Goal: Transaction & Acquisition: Obtain resource

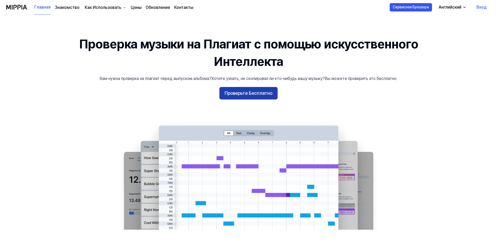
click at [260, 87] on button "Проверьте Бесплатно" at bounding box center [248, 93] width 58 height 12
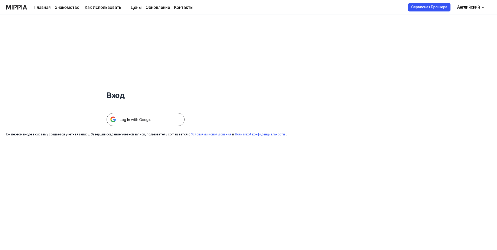
click at [163, 118] on img at bounding box center [146, 119] width 78 height 13
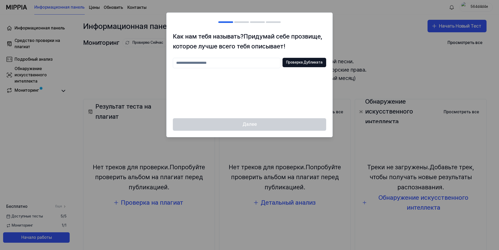
click at [274, 126] on div "Далее" at bounding box center [250, 127] width 166 height 19
click at [305, 64] on ya-tr-span "Проверка Дубликата" at bounding box center [304, 62] width 36 height 5
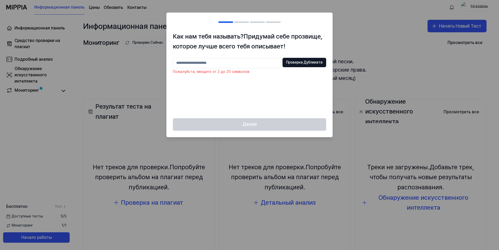
click at [268, 61] on input "text" at bounding box center [227, 63] width 108 height 10
type input "*"
type input "******"
click at [315, 63] on ya-tr-span "Проверка Дубликата" at bounding box center [304, 62] width 36 height 5
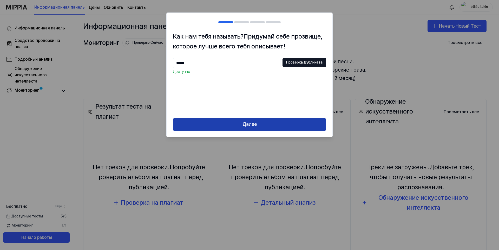
click at [287, 125] on button "Далее" at bounding box center [249, 124] width 153 height 12
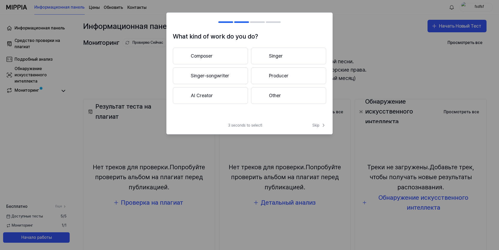
click at [287, 125] on div "3 seconds to select! Skip" at bounding box center [250, 127] width 166 height 11
click at [284, 92] on ya-tr-span "Другое" at bounding box center [277, 96] width 16 height 8
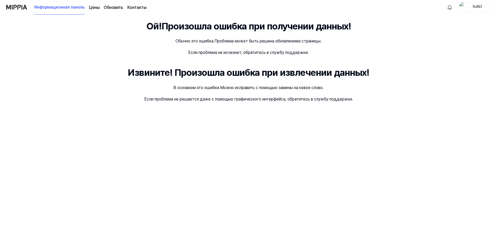
click at [22, 9] on img at bounding box center [16, 7] width 21 height 14
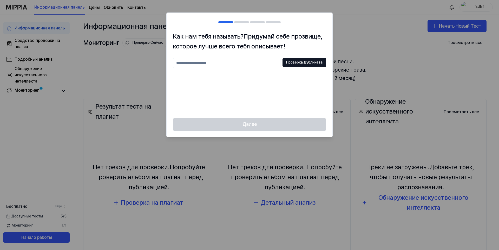
drag, startPoint x: 227, startPoint y: 77, endPoint x: 230, endPoint y: 70, distance: 7.8
click at [230, 70] on div "Проверка Дубликата" at bounding box center [249, 85] width 153 height 54
drag, startPoint x: 230, startPoint y: 70, endPoint x: 235, endPoint y: 67, distance: 5.4
click at [235, 67] on div "Проверка Дубликата" at bounding box center [249, 85] width 153 height 54
click at [235, 67] on input "text" at bounding box center [227, 63] width 108 height 10
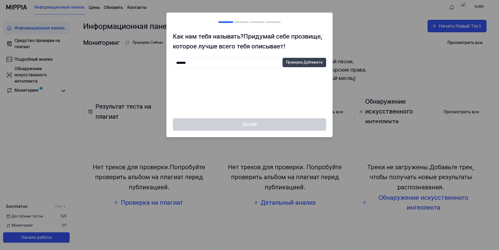
type input "*******"
click at [311, 65] on button "Проверка Дубликата" at bounding box center [305, 62] width 44 height 9
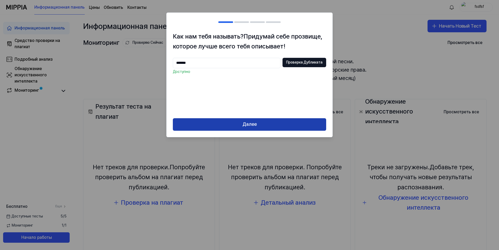
click at [282, 118] on button "Далее" at bounding box center [249, 124] width 153 height 12
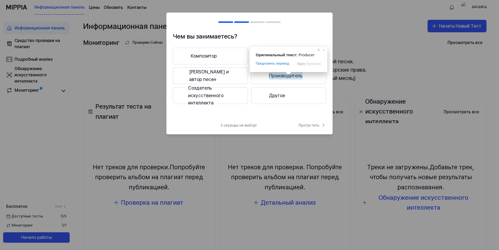
click at [287, 74] on ya-tr-span "Производитель" at bounding box center [286, 76] width 34 height 8
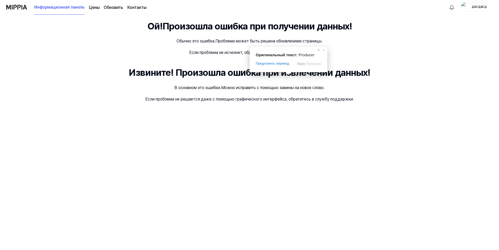
click at [270, 114] on div "Ой! Произошла ошибка при получении данных! Обычно это ошибка. Проблема может бы…" at bounding box center [249, 132] width 499 height 235
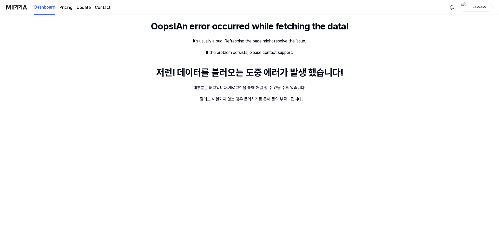
click at [26, 13] on img at bounding box center [16, 7] width 21 height 14
click at [41, 10] on ya-tr-span "Dashboard" at bounding box center [44, 7] width 21 height 6
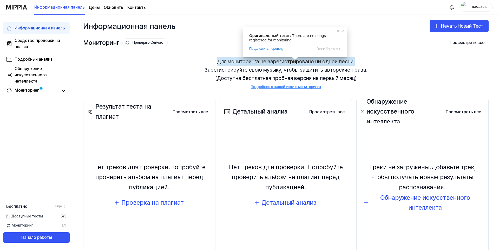
click at [161, 202] on ya-tr-span "Проверка на плагиат" at bounding box center [152, 202] width 62 height 8
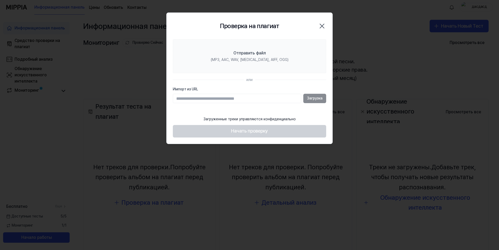
click at [303, 24] on div "Проверка на плагиат Закрыть" at bounding box center [249, 26] width 153 height 14
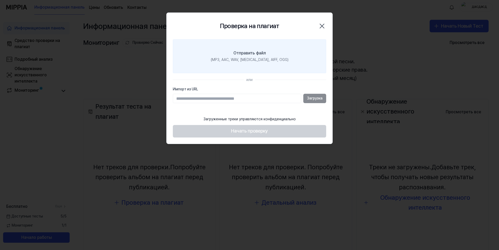
click at [274, 62] on ya-tr-span "(MP3, AAC, WAV, [MEDICAL_DATA], AIFF, OGG)" at bounding box center [250, 59] width 78 height 4
click at [0, 0] on input "Отправить файл (MP3, AAC, WAV, [MEDICAL_DATA], AIFF, OGG)" at bounding box center [0, 0] width 0 height 0
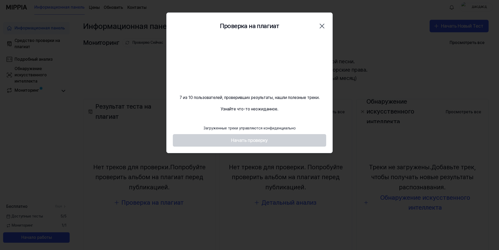
click at [309, 86] on div "7 из 10 пользователей, проверивших результаты, нашли полезные треки. Узнайте чт…" at bounding box center [250, 75] width 166 height 73
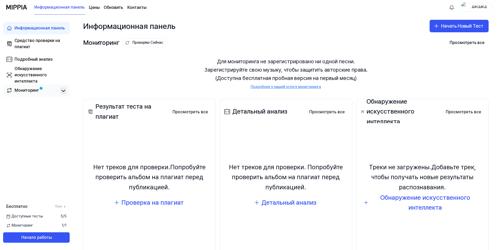
click at [63, 90] on icon at bounding box center [63, 91] width 6 height 6
click at [52, 90] on link "Мониторинг" at bounding box center [32, 90] width 52 height 7
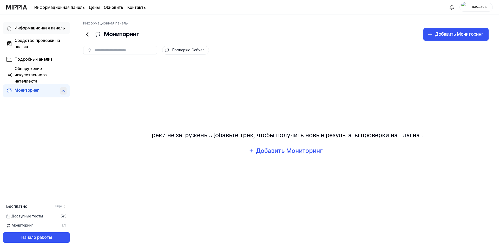
click at [25, 31] on div "Информационная панель" at bounding box center [40, 28] width 50 height 6
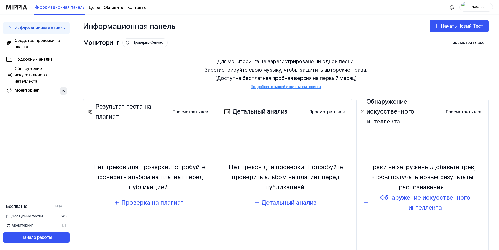
click at [149, 196] on div "Нет треков для проверки. Попробуйте проверить альбом на плагиат перед публикаци…" at bounding box center [150, 185] width 126 height 116
click at [153, 200] on ya-tr-span "Проверка на плагиат" at bounding box center [152, 202] width 62 height 8
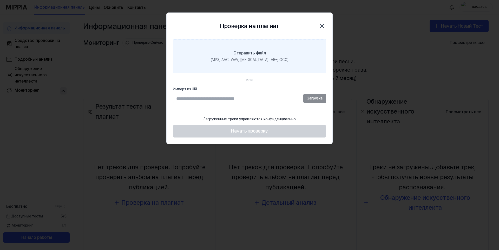
click at [193, 61] on label "Отправить файл (MP3, AAC, WAV, [MEDICAL_DATA], AIFF, OGG)" at bounding box center [249, 56] width 153 height 34
click at [0, 0] on input "Отправить файл (MP3, AAC, WAV, [MEDICAL_DATA], AIFF, OGG)" at bounding box center [0, 0] width 0 height 0
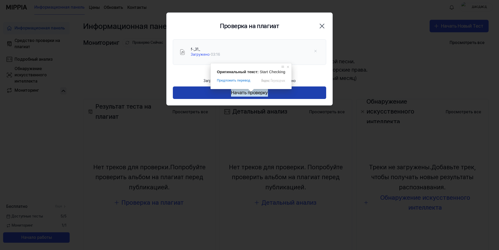
click at [251, 93] on ya-tr-span "Начать проверку" at bounding box center [249, 93] width 37 height 8
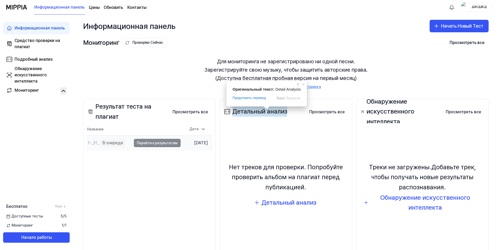
click at [194, 145] on ya-tr-span "[DATE]" at bounding box center [201, 142] width 14 height 5
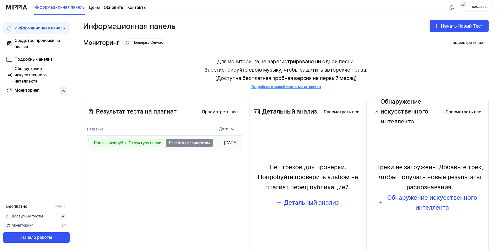
click at [142, 141] on ya-tr-span "Проанализируйте Структуру песни" at bounding box center [128, 142] width 68 height 5
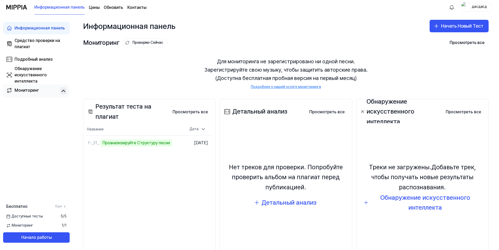
click at [42, 90] on link "Мониторинг" at bounding box center [32, 90] width 52 height 7
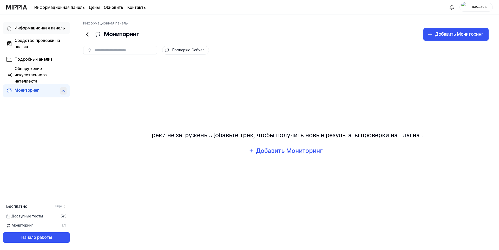
click at [40, 31] on link "Информационная панель" at bounding box center [36, 28] width 67 height 12
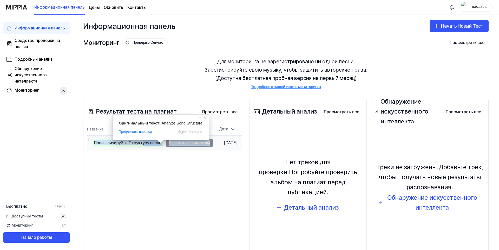
drag, startPoint x: 144, startPoint y: 145, endPoint x: 187, endPoint y: 147, distance: 42.7
click at [187, 147] on td "f-_31_ Проанализируйте Структуру песни Перейти к результатам" at bounding box center [150, 142] width 126 height 15
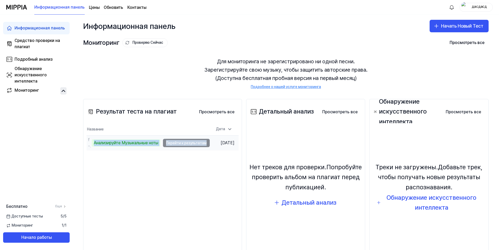
click at [175, 142] on td "f-_31_ Анализируйте Музыкальные ноты Перейти к результатам" at bounding box center [148, 142] width 123 height 15
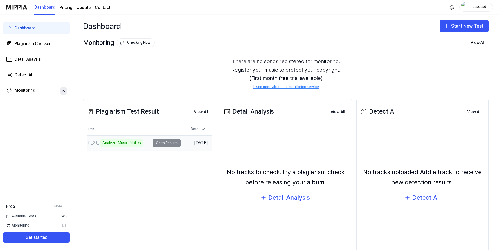
click at [163, 143] on td "f-_31_ Analyze Music Notes Go to Results" at bounding box center [134, 142] width 94 height 15
drag, startPoint x: 124, startPoint y: 144, endPoint x: 89, endPoint y: 143, distance: 34.6
click at [89, 143] on div "f-_31_ Analyze Music Notes" at bounding box center [115, 142] width 56 height 7
click at [89, 143] on ya-tr-span "f-_31_" at bounding box center [93, 142] width 11 height 5
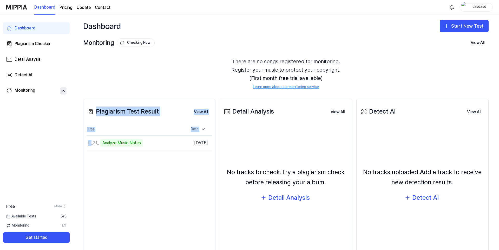
drag, startPoint x: 89, startPoint y: 143, endPoint x: 117, endPoint y: 104, distance: 47.6
click at [117, 104] on div "Plagiarism Test Result View All Plagiarism Test Result Title Date f-_31_ Analyz…" at bounding box center [149, 182] width 132 height 166
click at [124, 116] on ya-tr-span "Plagiarism Test Result" at bounding box center [127, 111] width 63 height 10
click at [205, 110] on ya-tr-span "View All" at bounding box center [201, 112] width 14 height 6
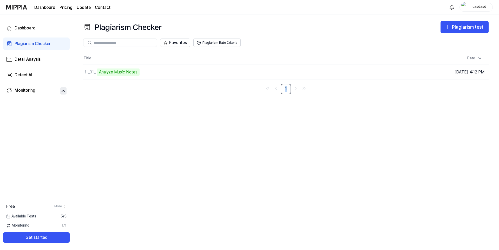
click at [205, 110] on div "Plagiarism Checker Plagiarism test Plagiarism Checker Detail Analysis Detect AI…" at bounding box center [286, 132] width 426 height 235
click at [296, 77] on div "f-_31_ Analyze Music Notes" at bounding box center [208, 72] width 251 height 15
click at [352, 68] on td "f-_31_ Analyze Music Notes Go to Results" at bounding box center [235, 72] width 304 height 15
drag, startPoint x: 119, startPoint y: 74, endPoint x: 105, endPoint y: 72, distance: 14.7
click at [105, 72] on div "Analyze Music Notes" at bounding box center [118, 71] width 43 height 7
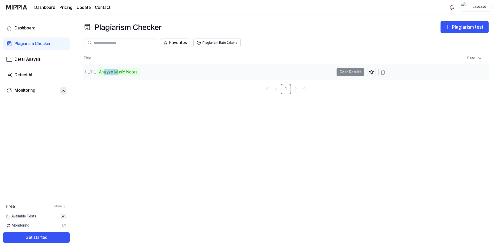
click at [105, 72] on div "Analyze Music Notes" at bounding box center [118, 71] width 43 height 7
click at [89, 70] on div "f-_31_" at bounding box center [90, 72] width 11 height 6
click at [129, 75] on div "Analyze Music Notes" at bounding box center [118, 71] width 43 height 7
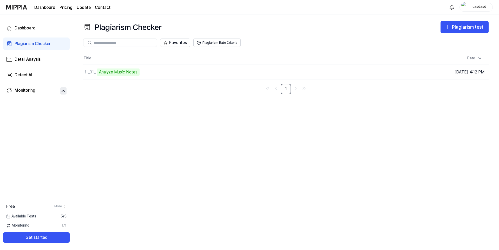
click at [111, 81] on div "Title Date f-_31_ Analyze Music Notes Go to Results [DATE] 4:12 PM 1" at bounding box center [286, 73] width 406 height 42
click at [433, 112] on div "Plagiarism Checker Plagiarism test Plagiarism Checker Detail Analysis Detect AI…" at bounding box center [286, 132] width 426 height 235
click at [349, 70] on td "f-_31_ 34% Go to Results" at bounding box center [235, 72] width 304 height 15
click at [466, 89] on nav "1" at bounding box center [286, 89] width 406 height 10
click at [346, 76] on button "Go to Results" at bounding box center [351, 72] width 28 height 8
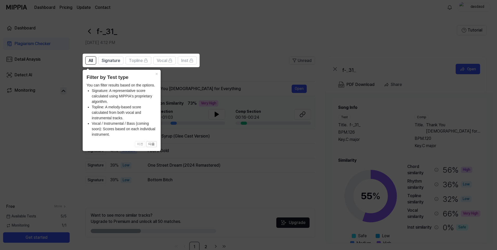
click at [326, 93] on icon at bounding box center [249, 125] width 499 height 250
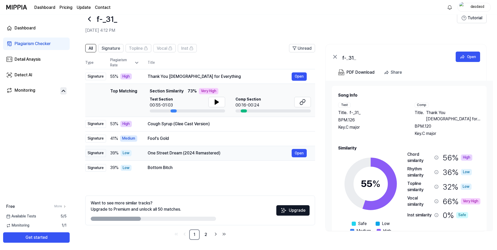
scroll to position [12, 0]
click at [213, 102] on button at bounding box center [217, 101] width 17 height 10
click at [219, 101] on icon at bounding box center [217, 102] width 6 height 6
click at [209, 100] on button at bounding box center [217, 101] width 17 height 10
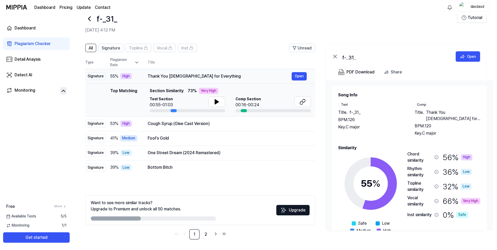
click at [164, 73] on div "Thank You [DEMOGRAPHIC_DATA] for Everything" at bounding box center [220, 76] width 144 height 6
click at [299, 75] on button "Open" at bounding box center [299, 76] width 15 height 8
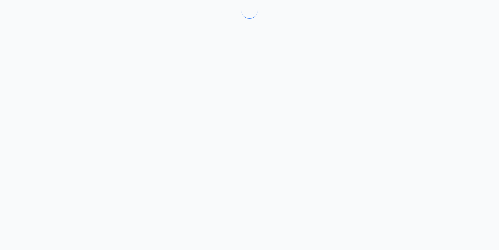
click at [299, 75] on div at bounding box center [249, 125] width 499 height 250
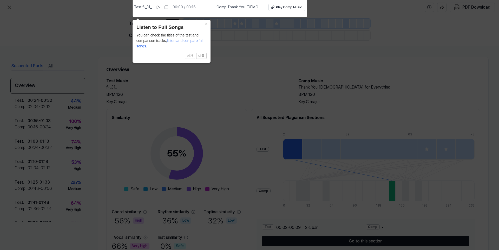
click at [224, 50] on icon at bounding box center [249, 123] width 499 height 252
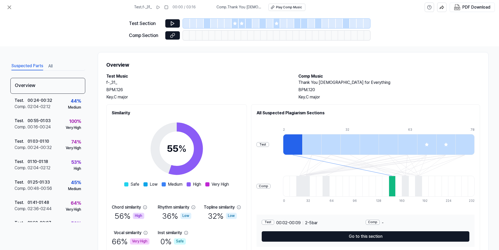
scroll to position [16, 0]
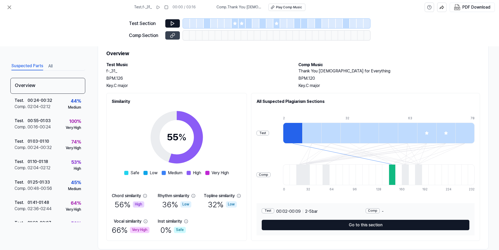
click at [168, 33] on button at bounding box center [172, 35] width 15 height 8
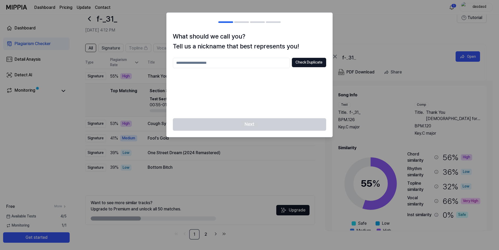
click at [302, 148] on div at bounding box center [249, 125] width 499 height 250
click at [303, 173] on div at bounding box center [249, 125] width 499 height 250
click at [276, 173] on div at bounding box center [249, 125] width 499 height 250
drag, startPoint x: 279, startPoint y: 140, endPoint x: 291, endPoint y: -11, distance: 151.3
click at [291, 0] on html "Dashboard Pricing Update Contact 1 dasdasd Dashboard Plagiarism Checker Detail …" at bounding box center [249, 113] width 499 height 250
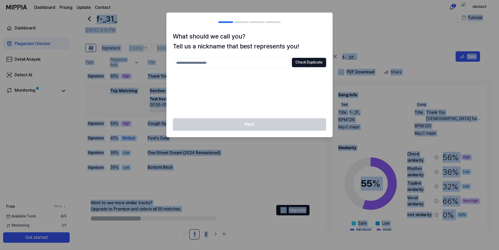
click at [380, 21] on div at bounding box center [249, 125] width 499 height 250
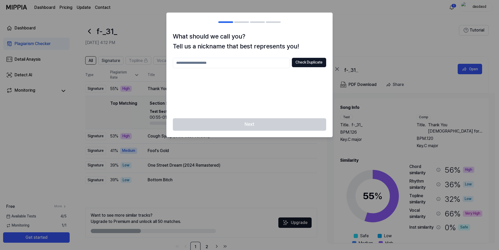
click at [197, 114] on div "What should we call you? Tell us a nickname that best represents you! Check Dup…" at bounding box center [250, 74] width 166 height 87
click at [313, 130] on div "Next" at bounding box center [250, 127] width 166 height 19
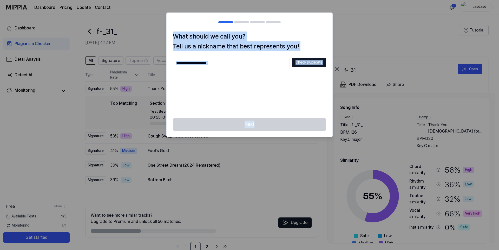
drag, startPoint x: 313, startPoint y: 130, endPoint x: 310, endPoint y: 158, distance: 28.7
click at [310, 158] on body "Dashboard Pricing Update Contact 1 dasdasd Dashboard Plagiarism Checker Detail …" at bounding box center [249, 125] width 499 height 250
click at [310, 158] on div at bounding box center [249, 125] width 499 height 250
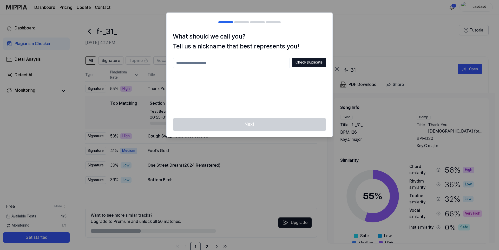
click at [310, 158] on div at bounding box center [249, 125] width 499 height 250
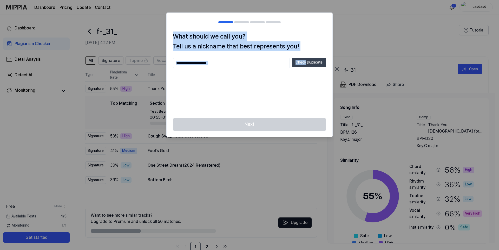
drag, startPoint x: 310, startPoint y: 158, endPoint x: 297, endPoint y: 61, distance: 98.3
click at [297, 61] on body "Dashboard Pricing Update Contact 1 dasdasd Dashboard Plagiarism Checker Detail …" at bounding box center [249, 125] width 499 height 250
click at [302, 62] on button "Check Duplicate" at bounding box center [309, 62] width 34 height 9
click at [260, 58] on input "text" at bounding box center [231, 63] width 117 height 10
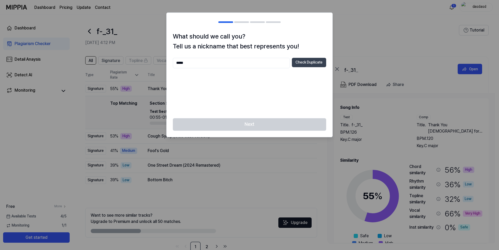
type input "*****"
click at [309, 66] on button "Check Duplicate" at bounding box center [309, 62] width 34 height 9
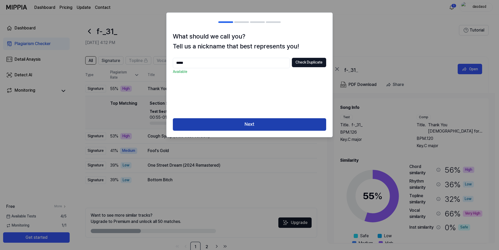
drag, startPoint x: 246, startPoint y: 70, endPoint x: 259, endPoint y: 130, distance: 61.1
click at [259, 130] on div "What should we call you? Tell us a nickname that best represents you! ***** Che…" at bounding box center [249, 74] width 166 height 125
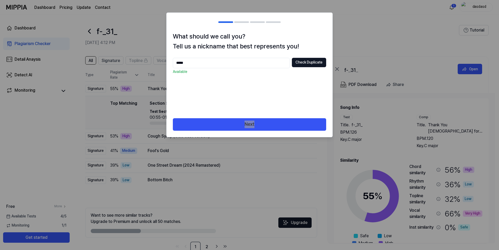
click at [311, 131] on div "Next" at bounding box center [250, 127] width 166 height 19
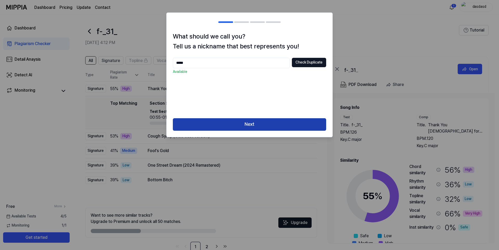
click at [319, 122] on button "Next" at bounding box center [249, 124] width 153 height 12
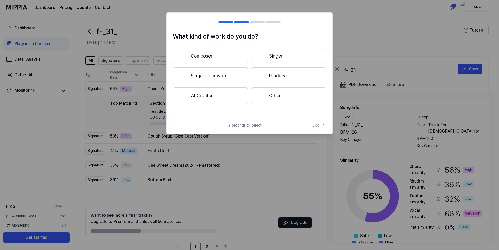
click at [319, 122] on div "What kind of work do you do? Composer Singer Singer-songwriter Producer AI Crea…" at bounding box center [249, 73] width 166 height 122
click at [353, 118] on div at bounding box center [249, 125] width 499 height 250
click at [323, 124] on icon at bounding box center [323, 125] width 1 height 3
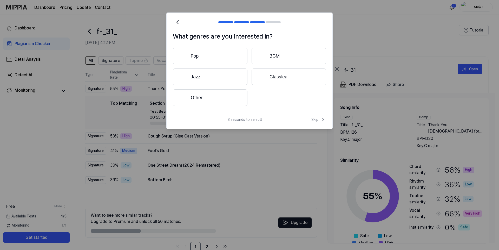
click at [321, 120] on icon at bounding box center [323, 119] width 6 height 6
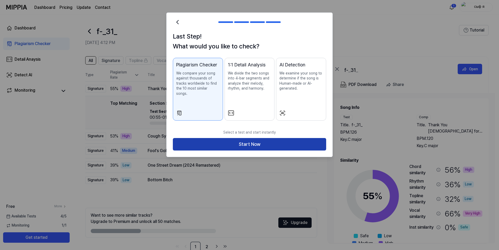
click at [301, 139] on button "Start Now" at bounding box center [249, 144] width 153 height 12
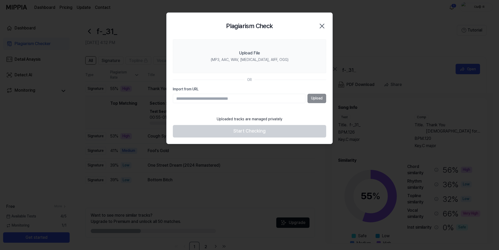
click at [324, 27] on icon "button" at bounding box center [322, 26] width 4 height 4
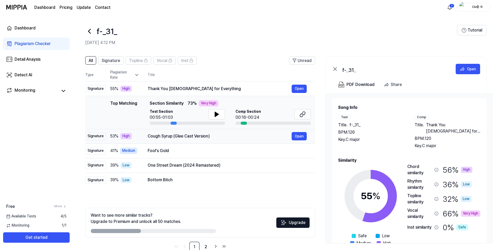
click at [219, 138] on div "Cough Syrup (Glee Cast Version)" at bounding box center [220, 136] width 144 height 6
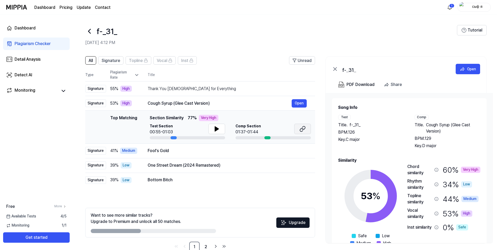
click at [301, 132] on button at bounding box center [302, 129] width 17 height 10
click at [260, 147] on div "Fool's Gold Open" at bounding box center [227, 150] width 159 height 8
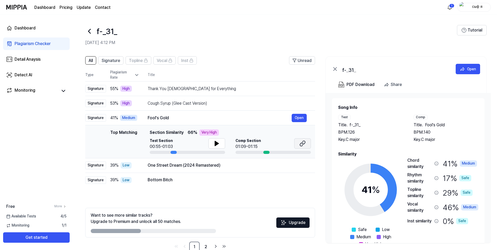
click at [297, 145] on button at bounding box center [302, 143] width 17 height 10
click at [232, 164] on div "One Street Dream (2024 Remastered)" at bounding box center [220, 165] width 144 height 6
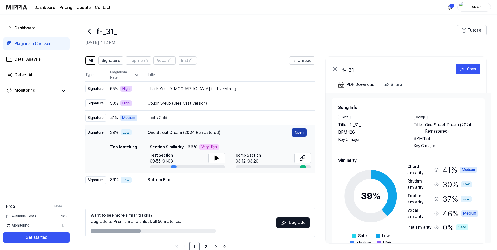
click at [302, 133] on button "Open" at bounding box center [299, 132] width 15 height 8
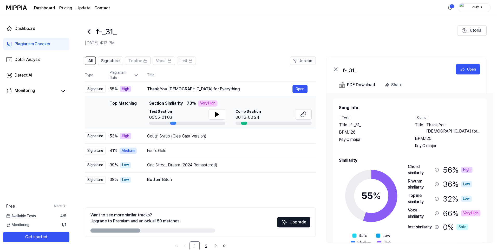
scroll to position [12, 0]
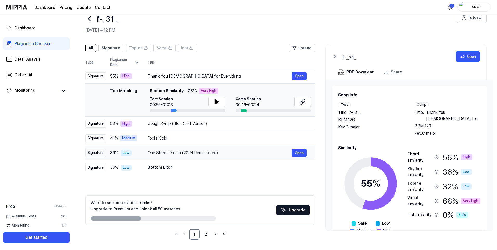
click at [242, 155] on div "One Street Dream (2024 Remastered)" at bounding box center [220, 153] width 144 height 6
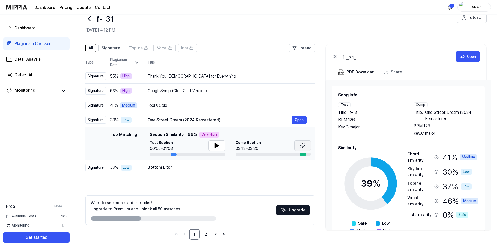
click at [306, 146] on button at bounding box center [302, 145] width 17 height 10
click at [237, 170] on div "Bottom Bitch" at bounding box center [220, 167] width 144 height 6
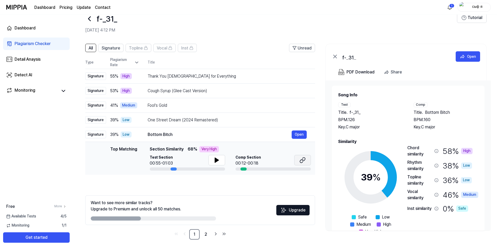
click at [298, 158] on button at bounding box center [302, 160] width 17 height 10
click at [296, 163] on button at bounding box center [302, 160] width 17 height 10
drag, startPoint x: 199, startPoint y: 234, endPoint x: 204, endPoint y: 233, distance: 4.7
click at [204, 233] on ul "1 2" at bounding box center [200, 234] width 55 height 10
click at [204, 233] on link "2" at bounding box center [206, 234] width 10 height 10
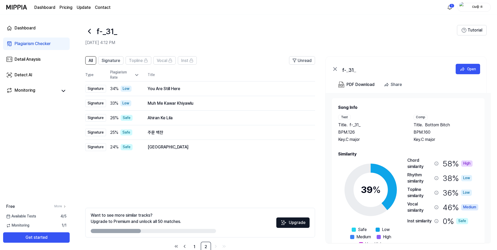
click at [87, 33] on icon at bounding box center [89, 31] width 8 height 8
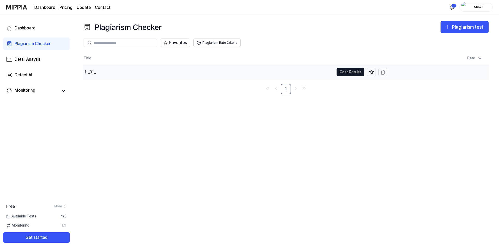
click at [474, 71] on td "[DATE] 4:12 PM" at bounding box center [437, 71] width 101 height 15
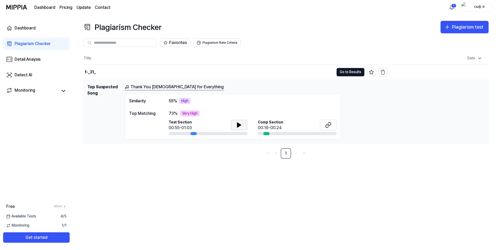
click at [241, 125] on icon at bounding box center [239, 124] width 4 height 5
click at [241, 125] on icon at bounding box center [240, 124] width 1 height 4
click at [317, 125] on div "Comp Section 00:16-00:24" at bounding box center [297, 125] width 79 height 11
click at [330, 124] on icon at bounding box center [329, 123] width 3 height 3
click at [185, 98] on div "High" at bounding box center [184, 101] width 11 height 6
